Goal: Information Seeking & Learning: Learn about a topic

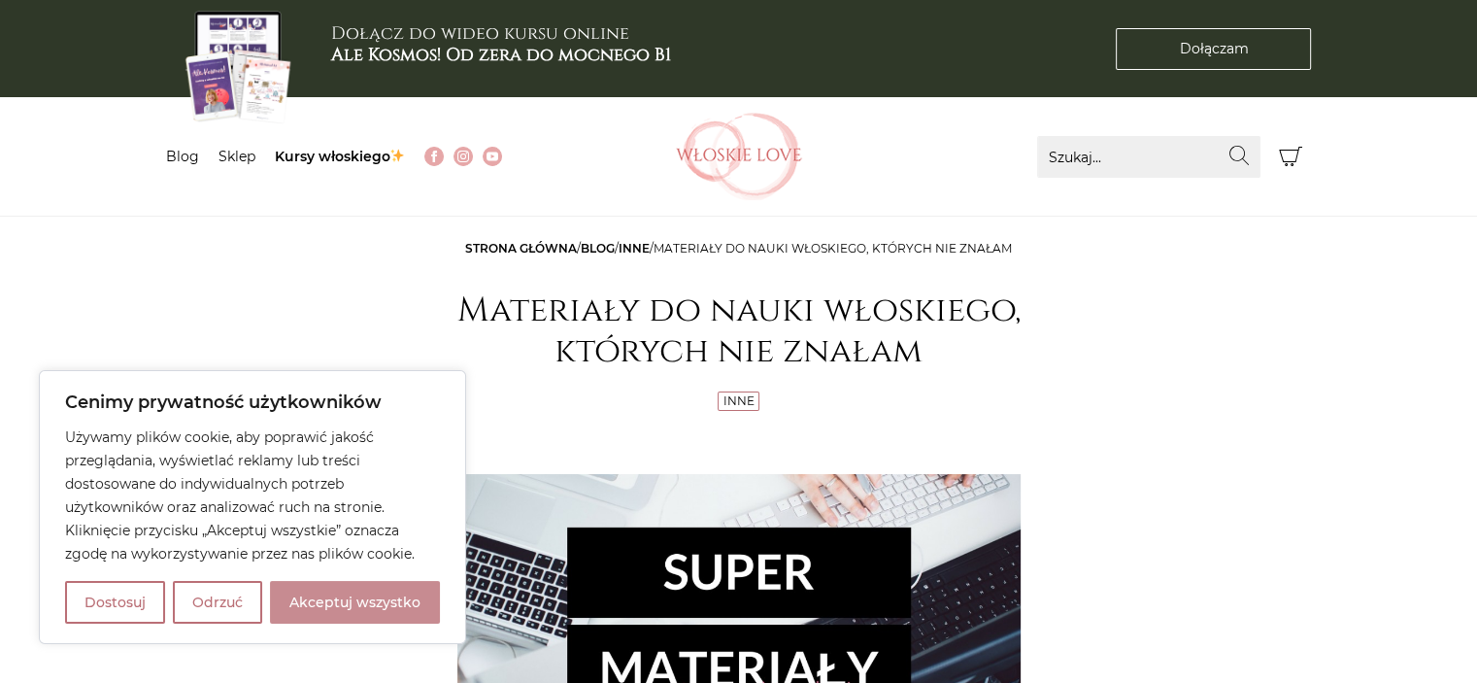
click at [386, 593] on button "Akceptuj wszystko" at bounding box center [355, 602] width 170 height 43
checkbox input "true"
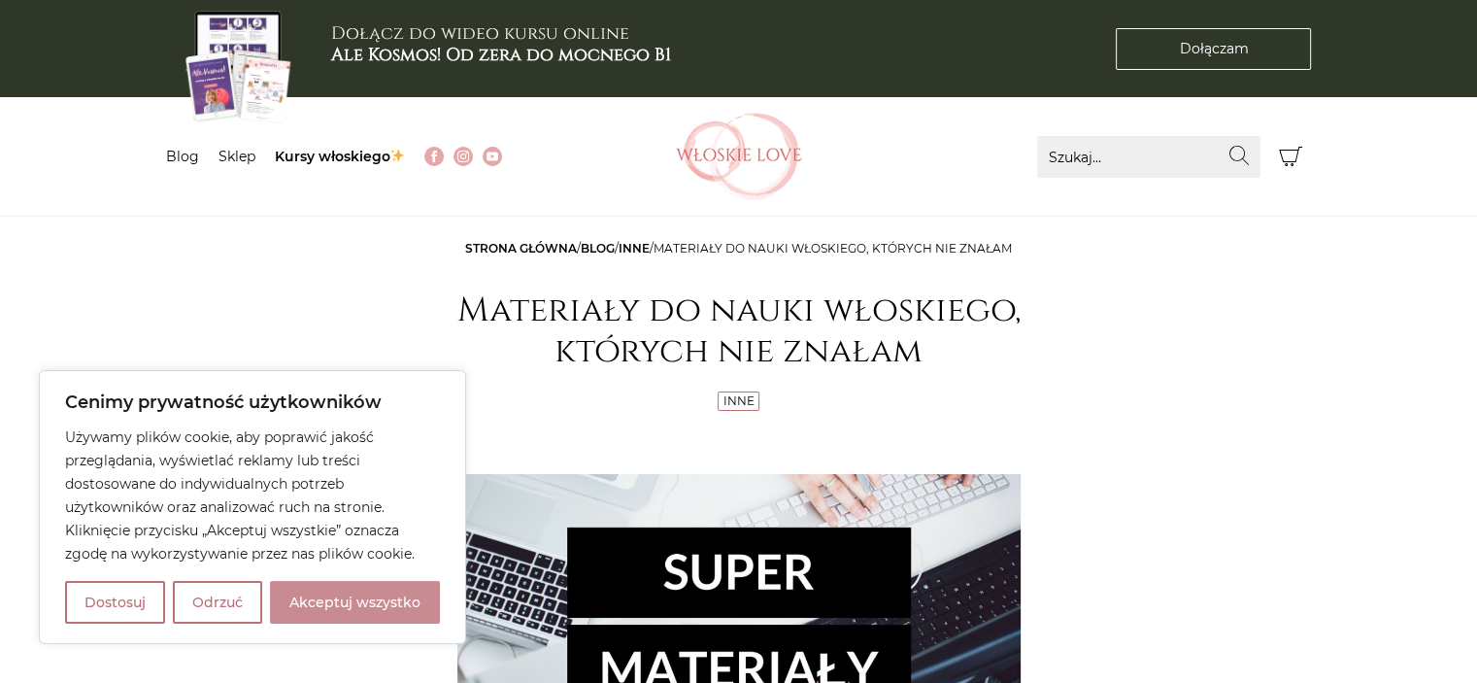
checkbox input "true"
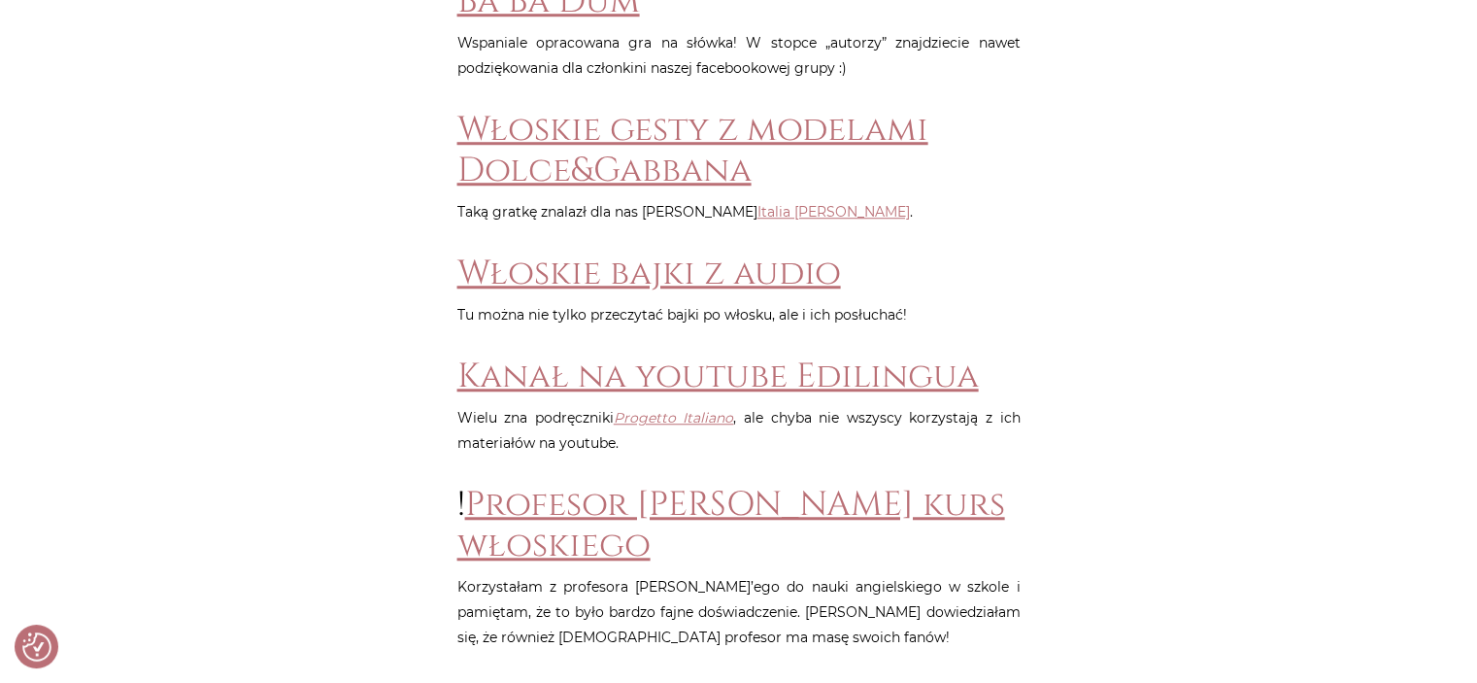
scroll to position [1507, 0]
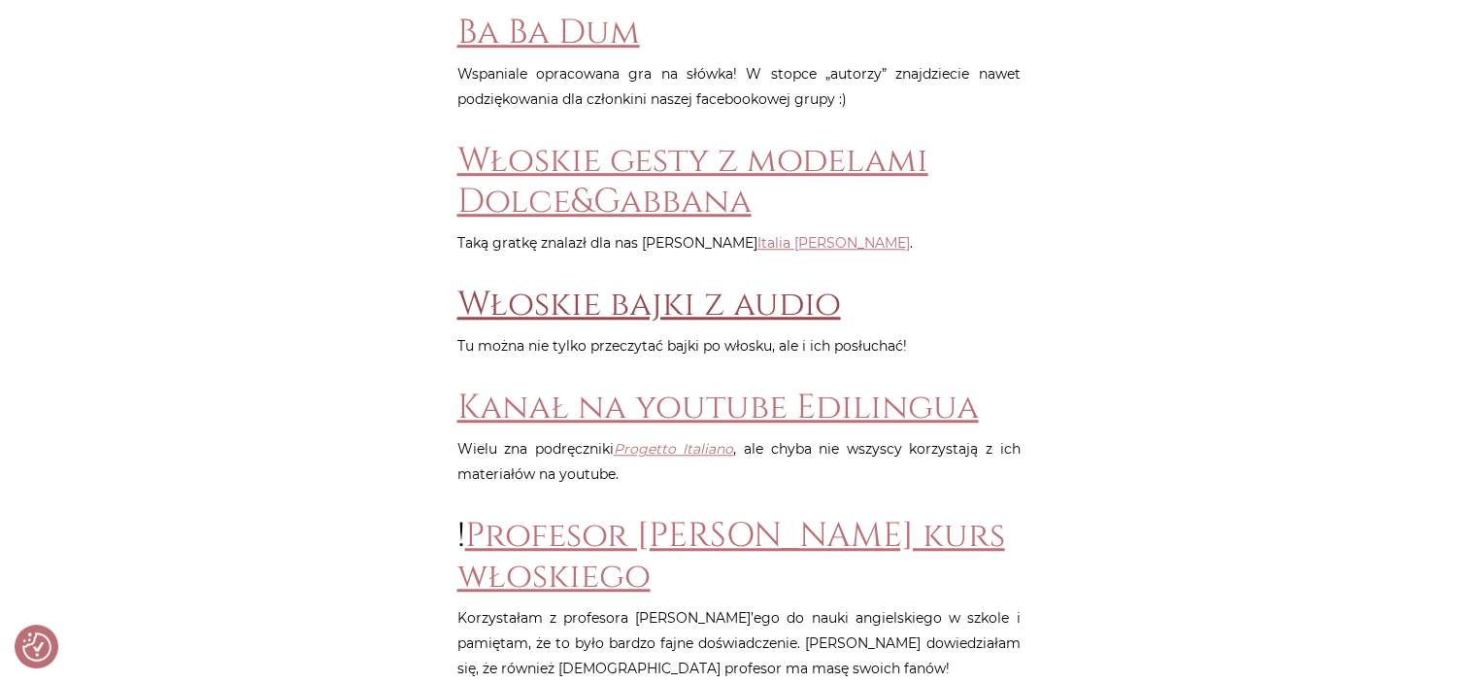
click at [653, 308] on link "Włoskie bajki z audio" at bounding box center [649, 305] width 384 height 46
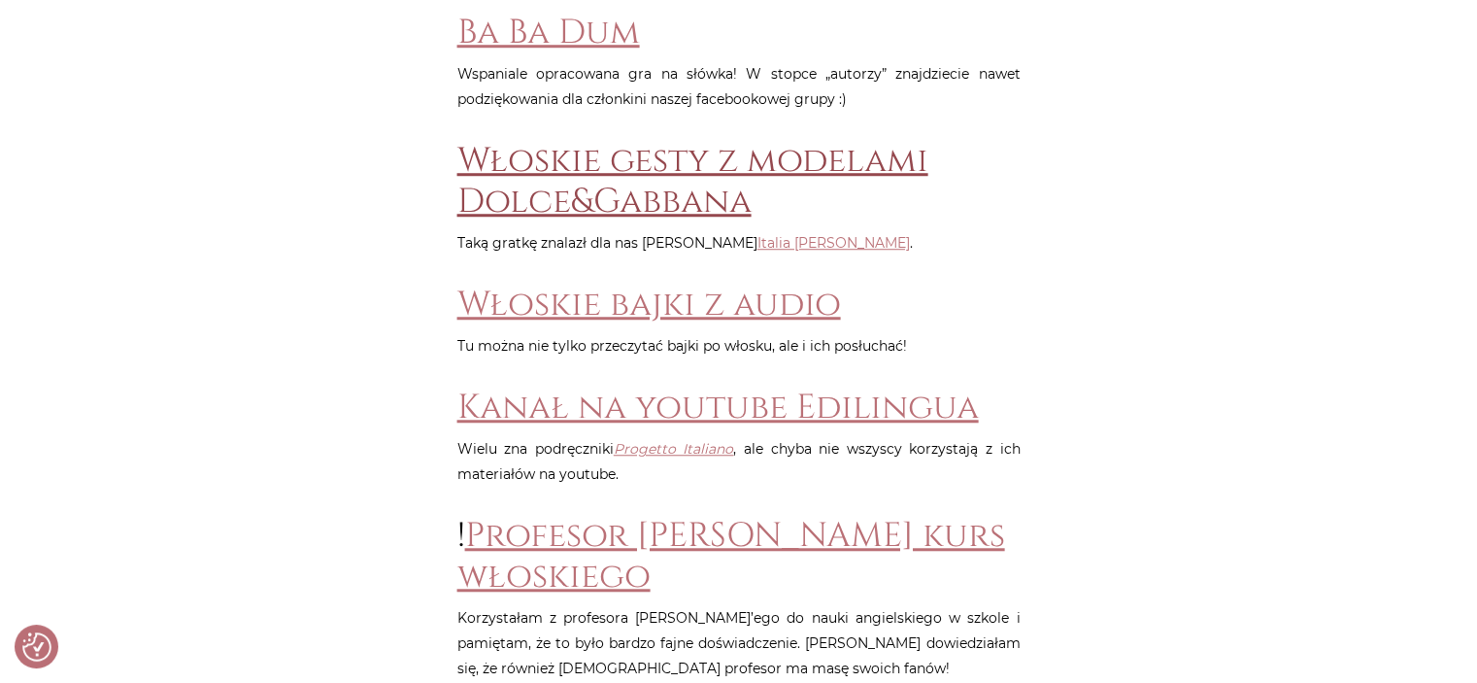
click at [587, 189] on link "Włoskie gesty z modelami Dolce&Gabbana" at bounding box center [692, 181] width 471 height 86
click at [584, 198] on link "Włoskie gesty z modelami Dolce&Gabbana" at bounding box center [692, 181] width 471 height 86
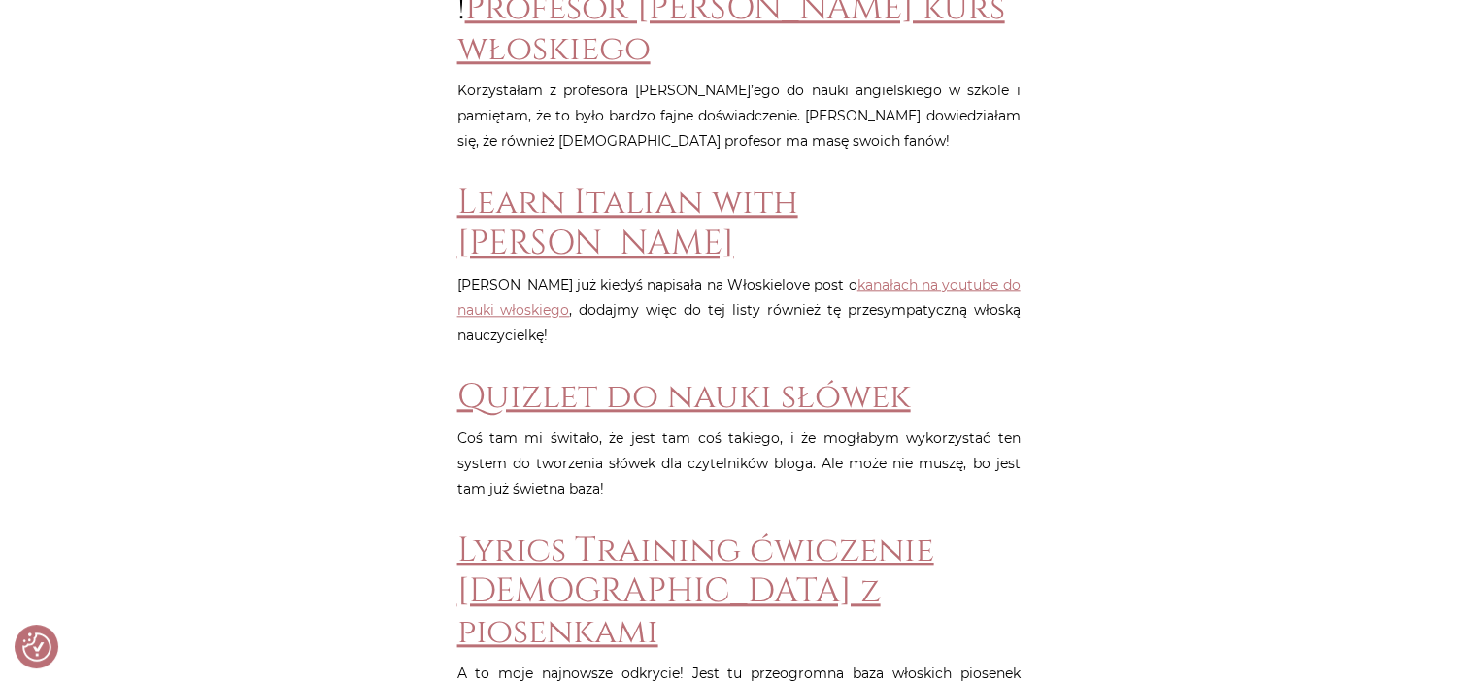
scroll to position [2036, 0]
click at [873, 275] on link "kanałach na youtube do nauki włoskiego" at bounding box center [738, 296] width 563 height 43
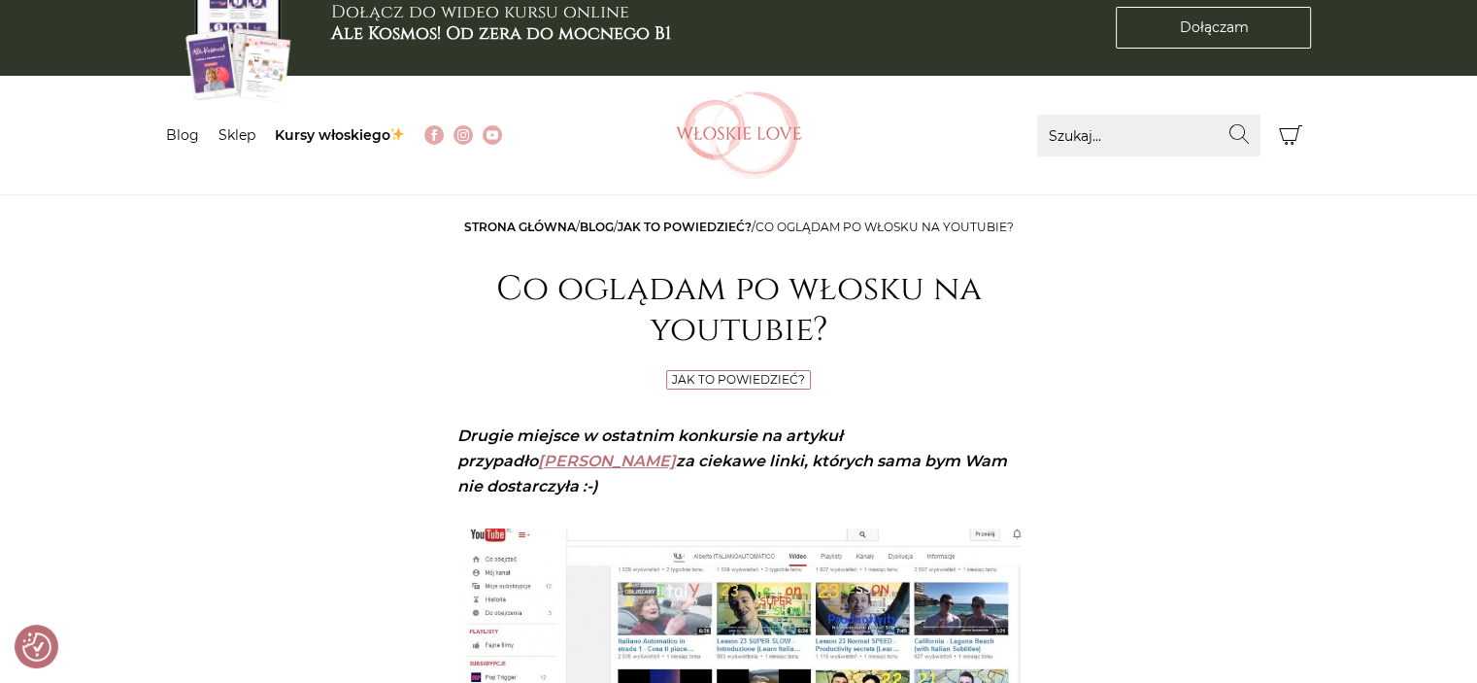
scroll to position [19, 0]
